Goal: Task Accomplishment & Management: Use online tool/utility

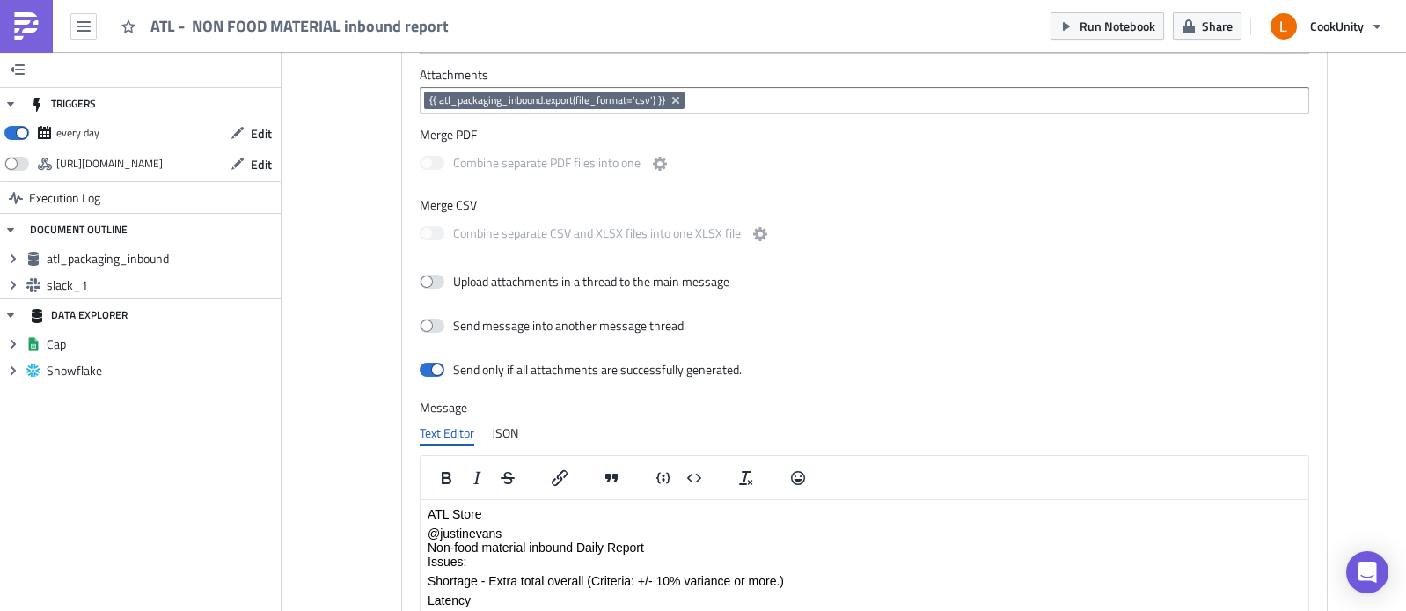
scroll to position [777, 0]
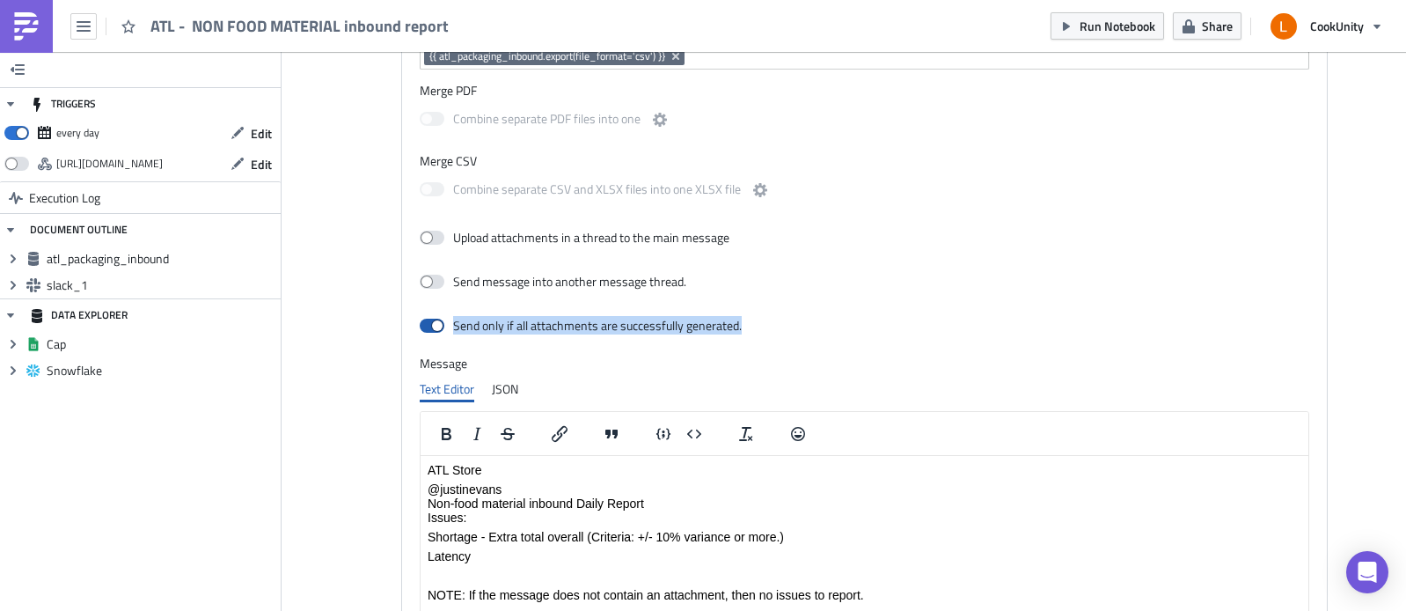
drag, startPoint x: 753, startPoint y: 329, endPoint x: 435, endPoint y: 318, distance: 317.8
click at [435, 318] on div "Send only if all attachments are successfully generated." at bounding box center [864, 326] width 889 height 31
copy div "Send only if all attachments are successfully generated."
